Goal: Download file/media

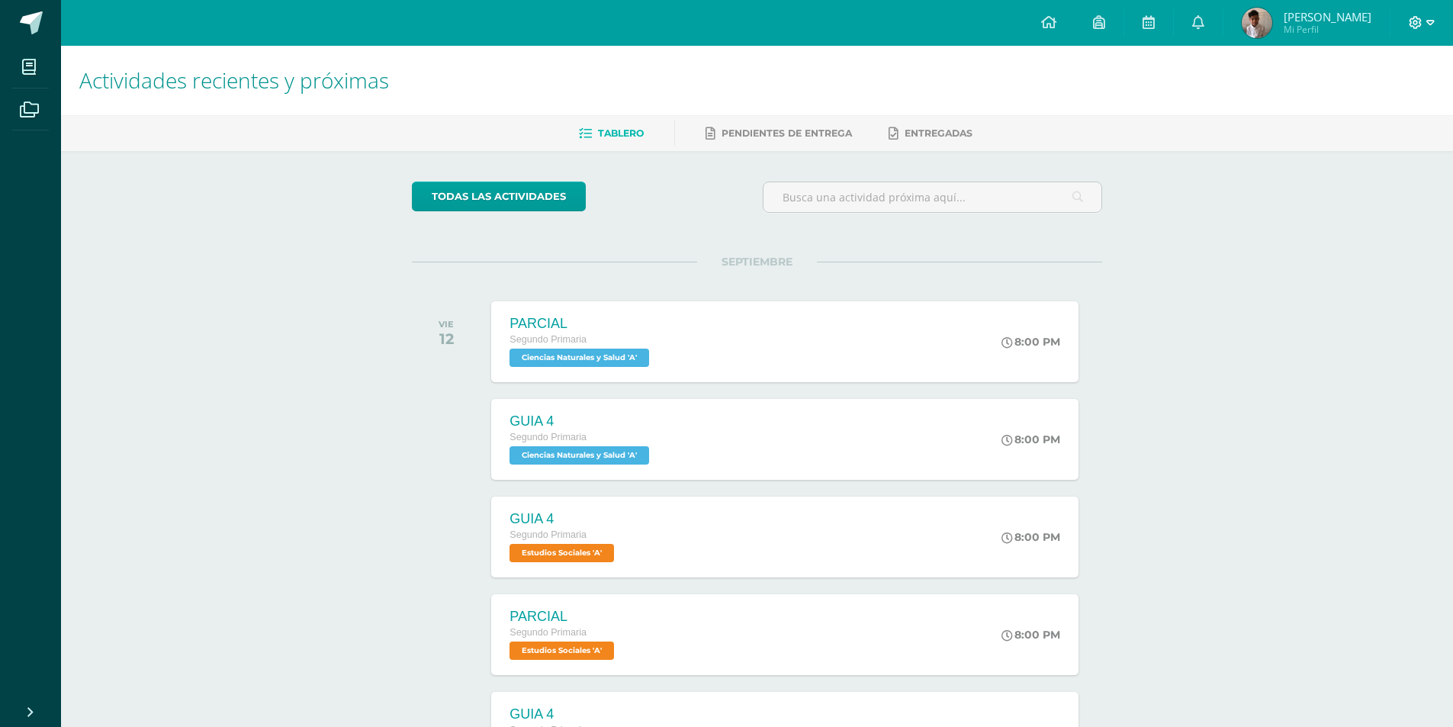
click at [1423, 21] on span at bounding box center [1422, 22] width 26 height 17
click at [1398, 98] on span "Cerrar sesión" at bounding box center [1383, 104] width 69 height 14
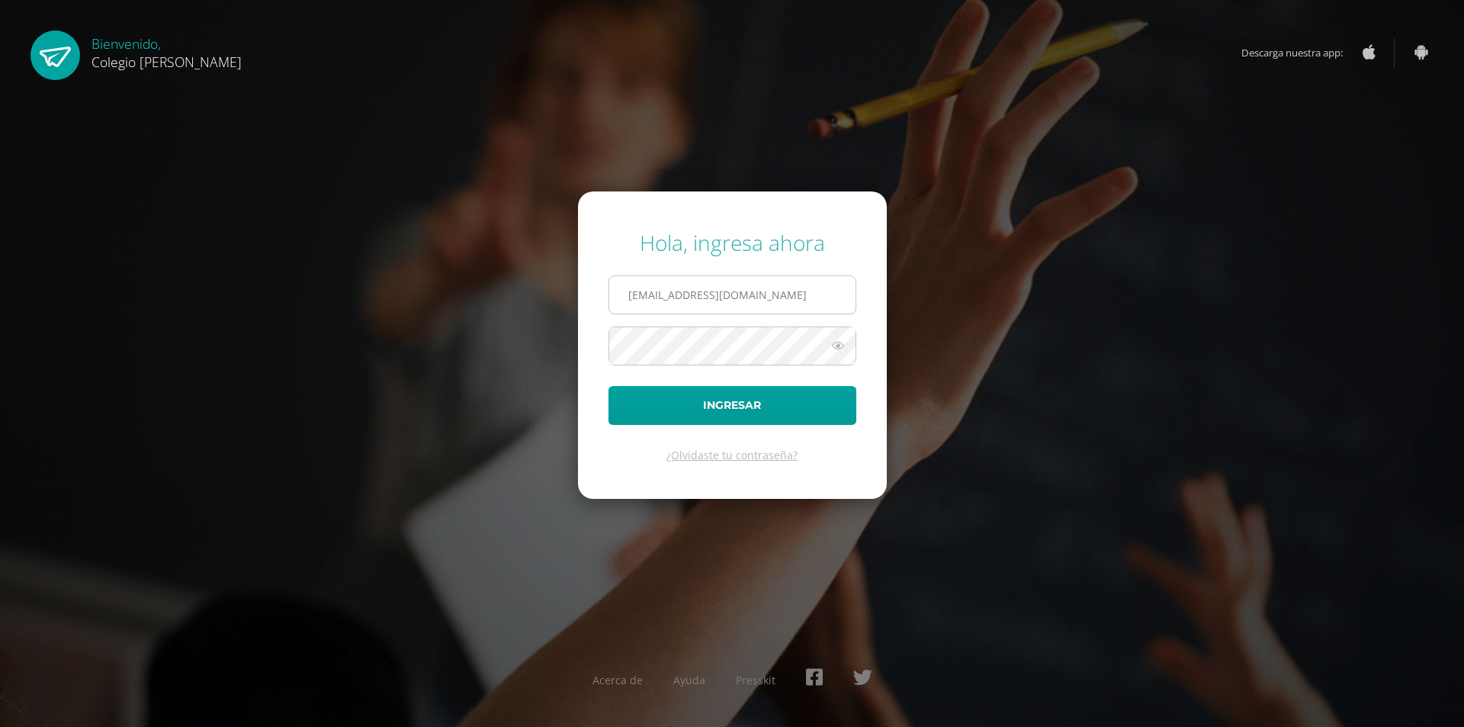
click at [791, 294] on input "COS00758@osoriosandoval.edu.gt" at bounding box center [732, 294] width 246 height 37
type input "COS00439@osoriosandoval.edu.gt"
click at [811, 409] on button "Ingresar" at bounding box center [733, 405] width 248 height 39
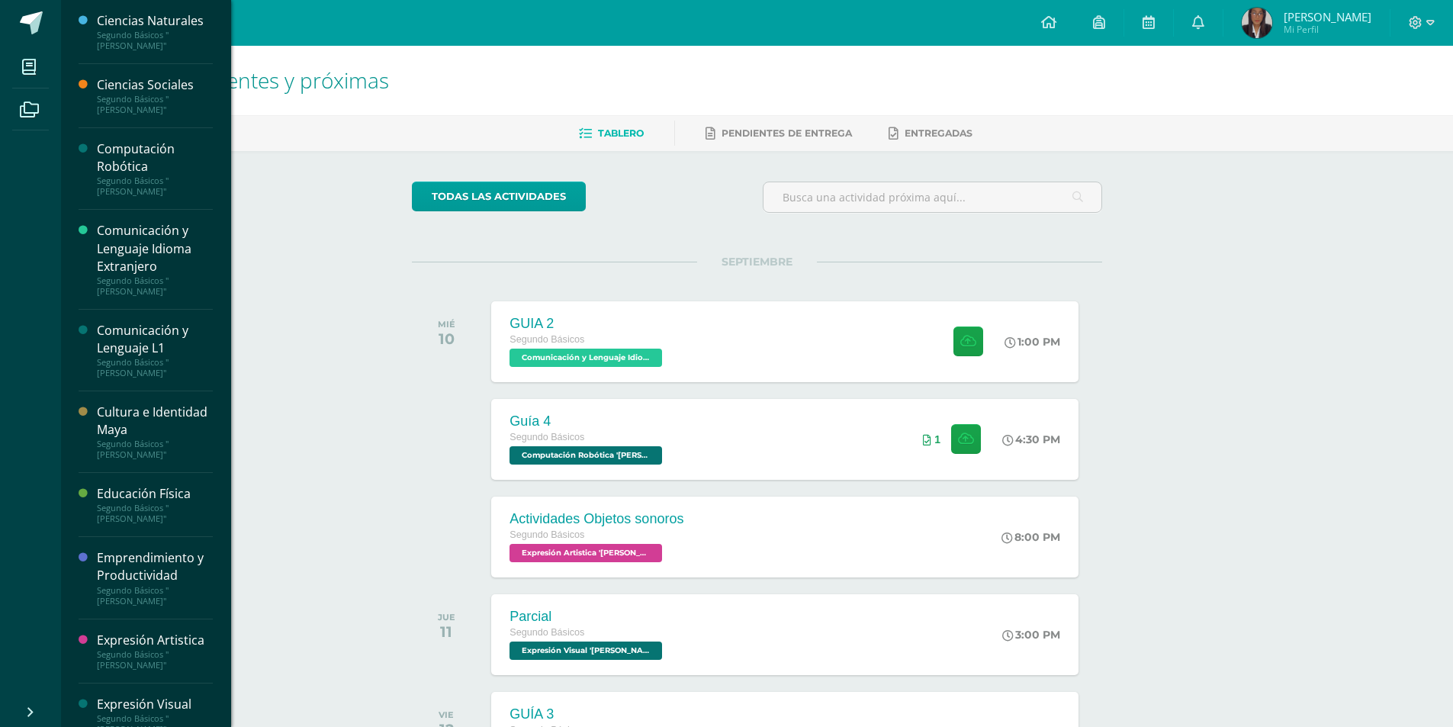
click at [186, 696] on div "Expresión Visual" at bounding box center [155, 705] width 116 height 18
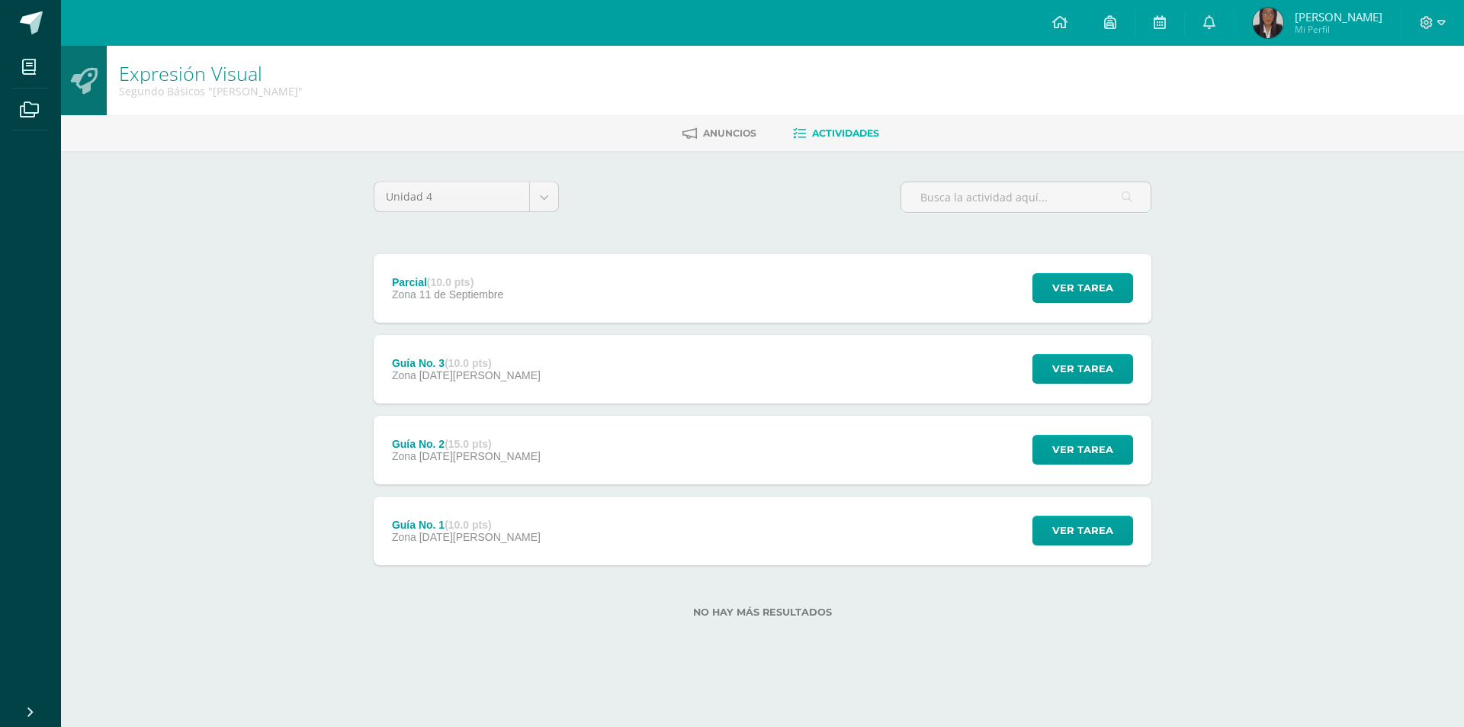
click at [571, 363] on div "Guía No. 3 (10.0 pts) Zona 29 de Agosto Ver tarea Guía No. 3 Expresión Visual C…" at bounding box center [763, 369] width 778 height 69
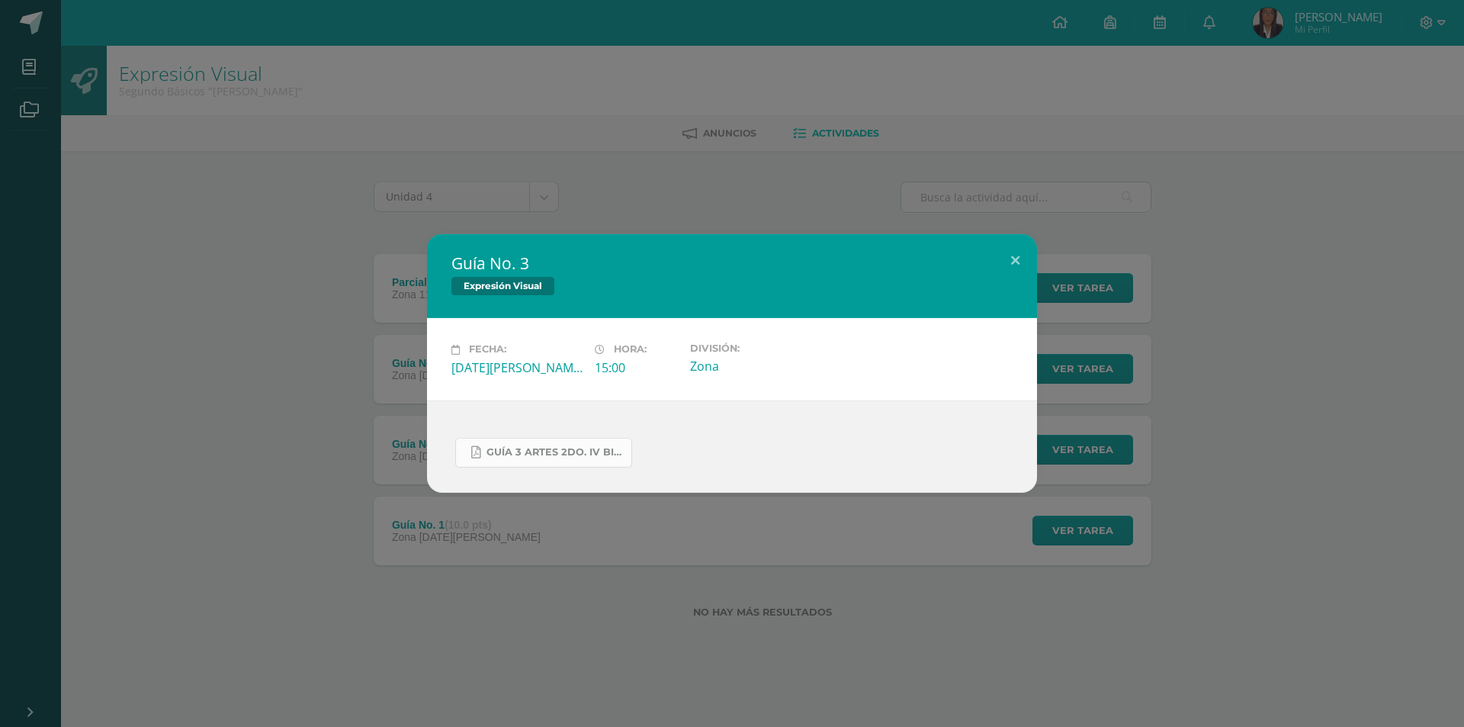
click at [545, 455] on span "GUÍA 3 ARTES 2DO. IV BIM.docx.pdf" at bounding box center [555, 452] width 137 height 12
